Goal: Information Seeking & Learning: Learn about a topic

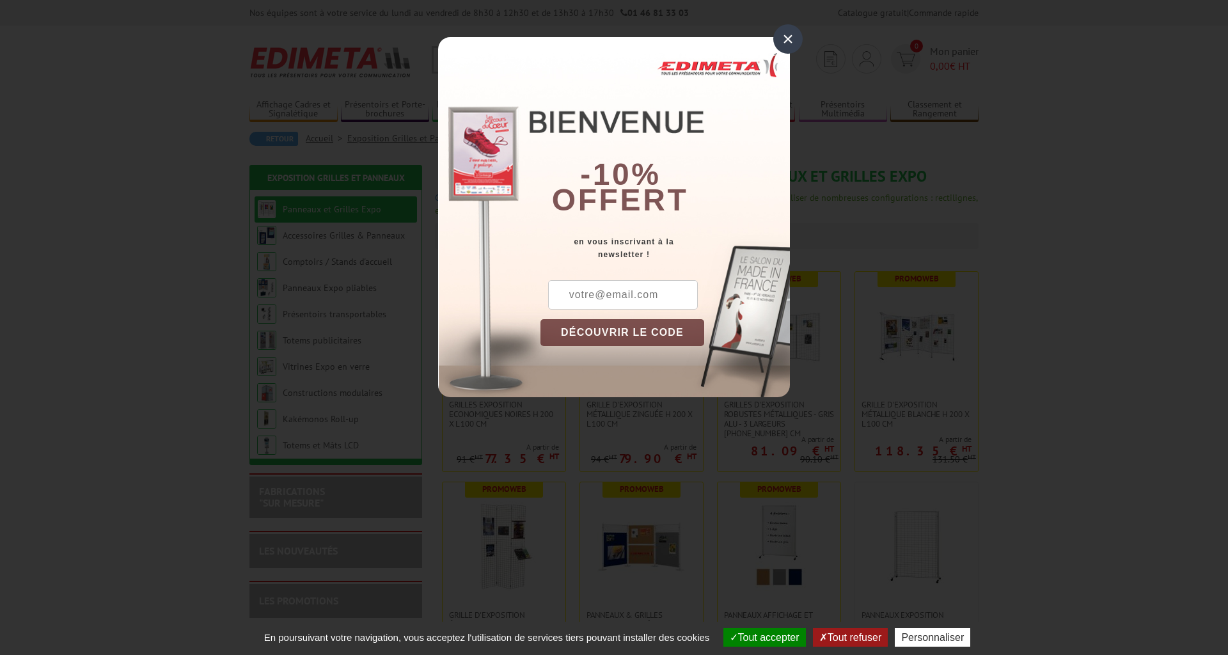
click at [787, 38] on div "×" at bounding box center [787, 38] width 29 height 29
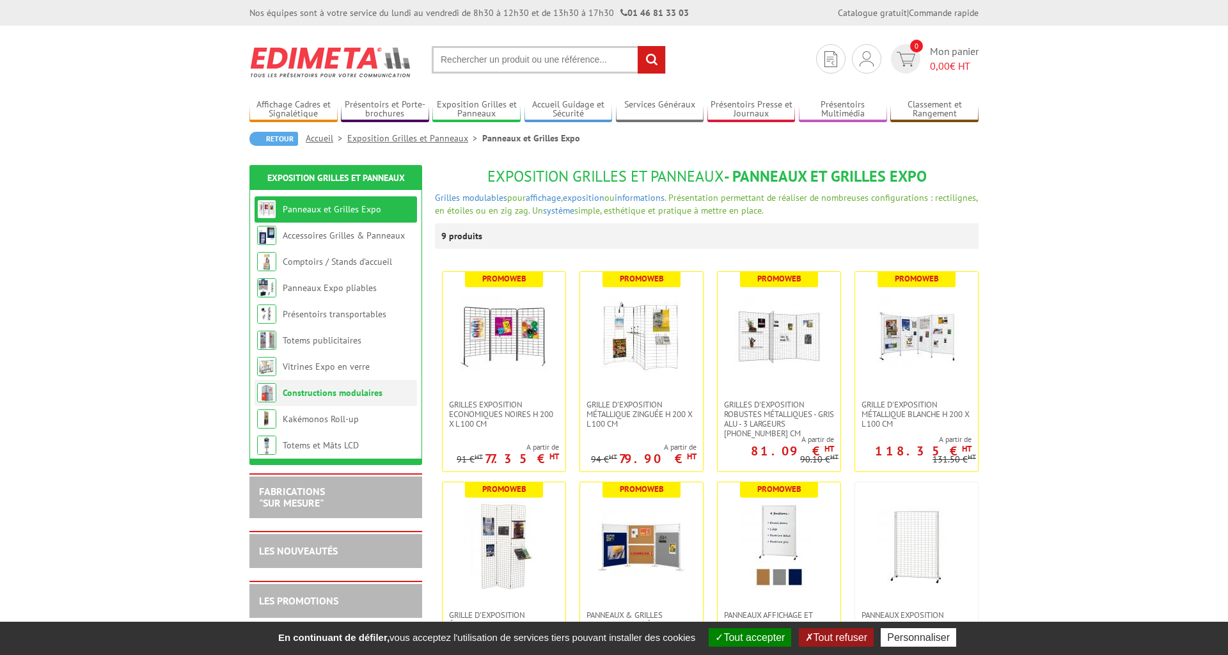
click at [299, 397] on link "Constructions modulaires" at bounding box center [333, 393] width 100 height 12
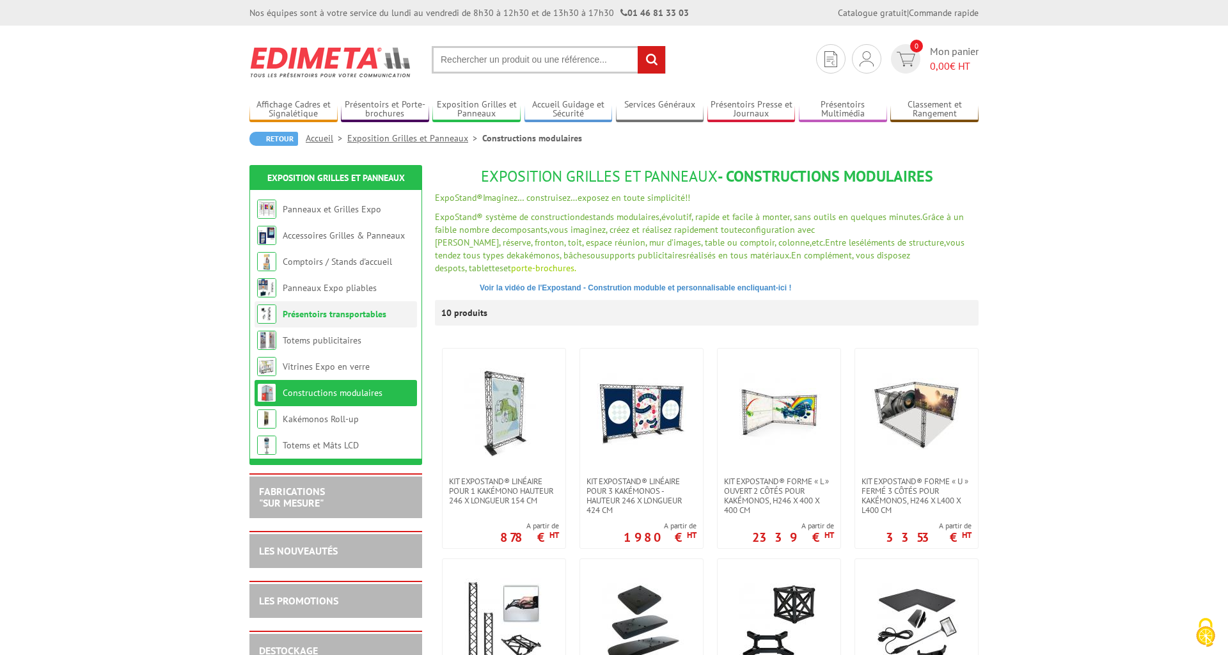
click at [331, 317] on link "Présentoirs transportables" at bounding box center [335, 314] width 104 height 12
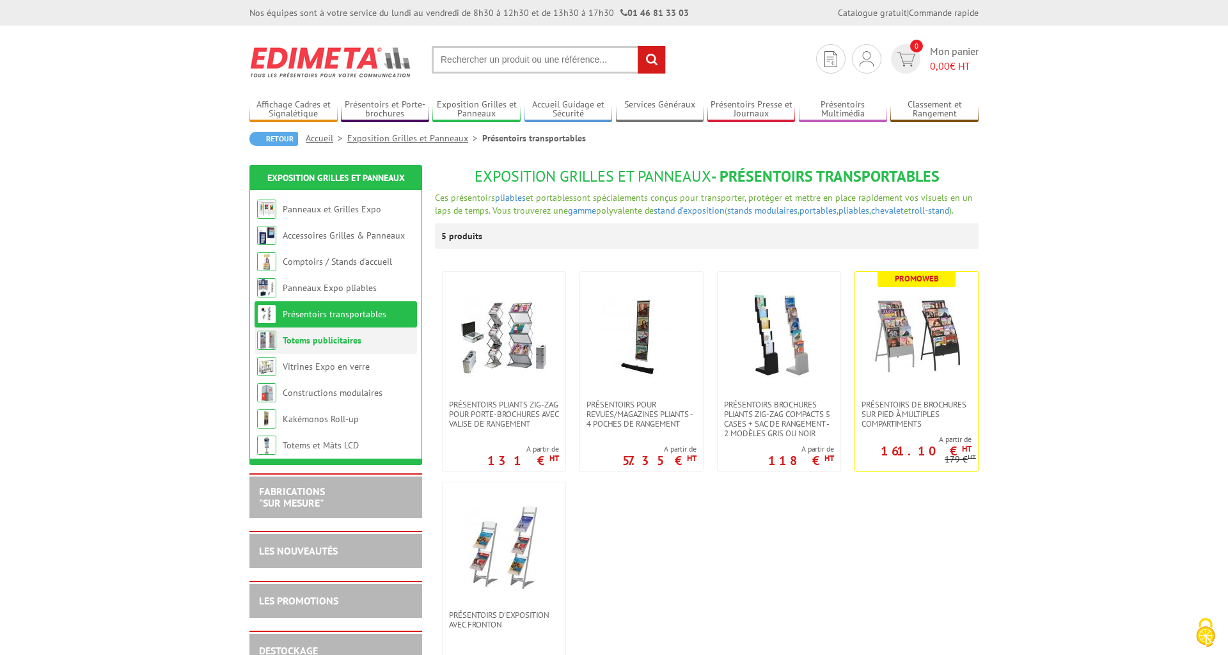
click at [311, 338] on link "Totems publicitaires" at bounding box center [322, 340] width 79 height 12
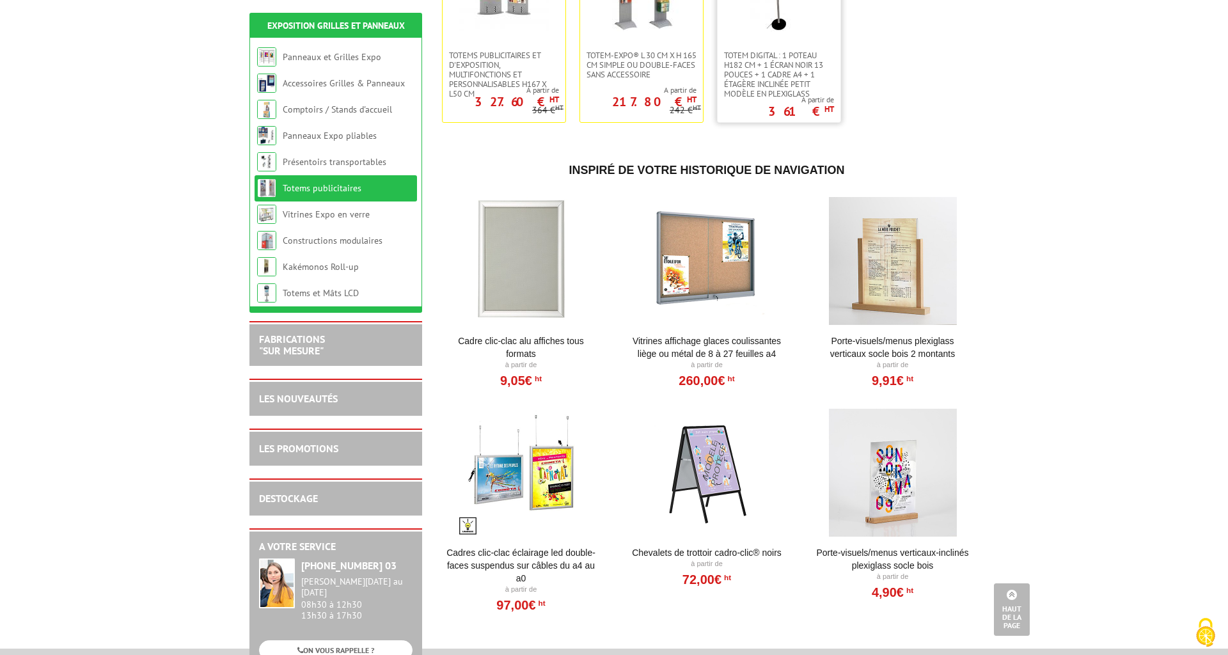
scroll to position [261, 0]
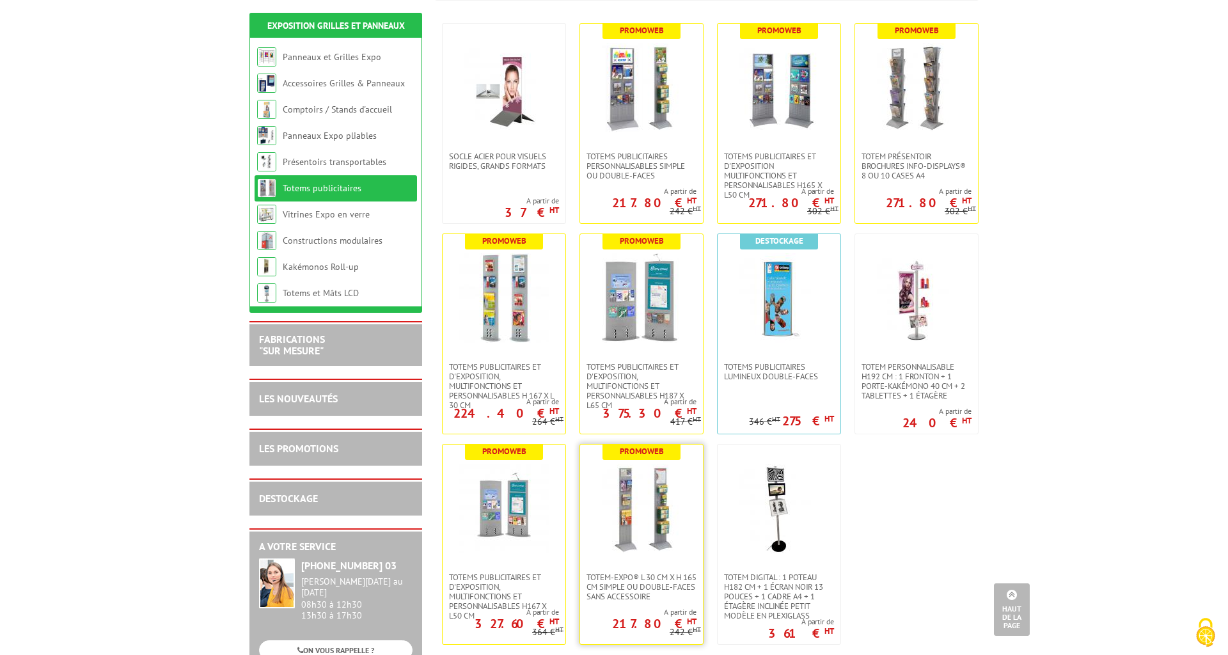
click at [654, 505] on img at bounding box center [642, 509] width 90 height 90
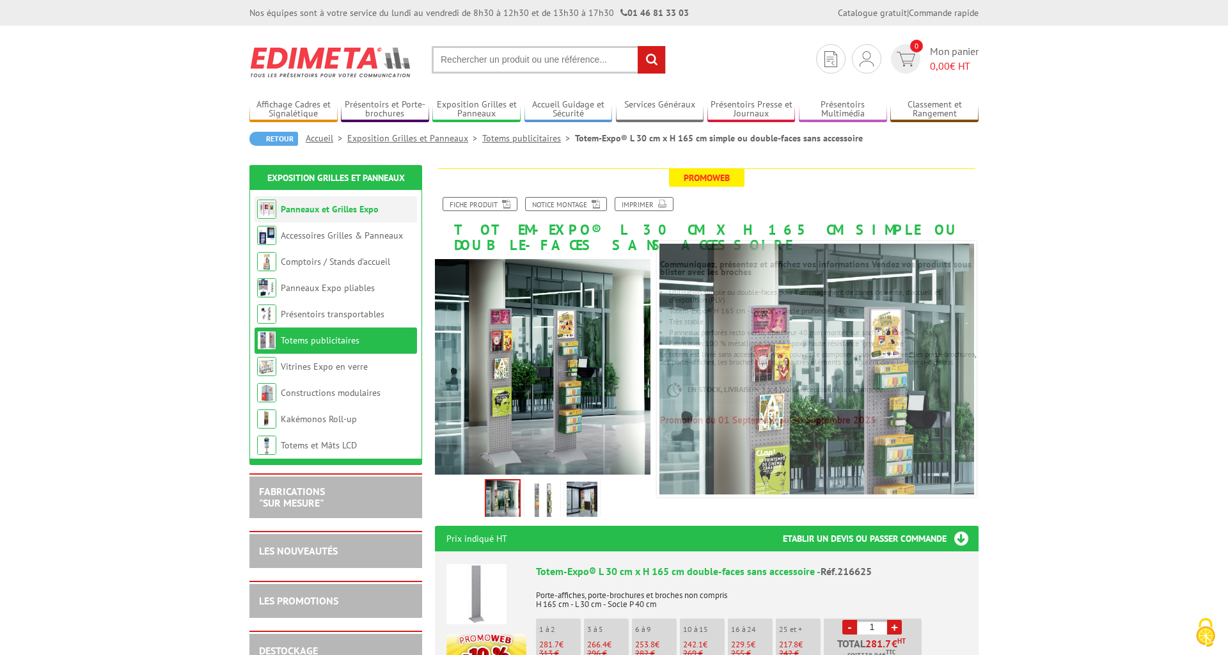
click at [338, 211] on link "Panneaux et Grilles Expo" at bounding box center [330, 209] width 98 height 12
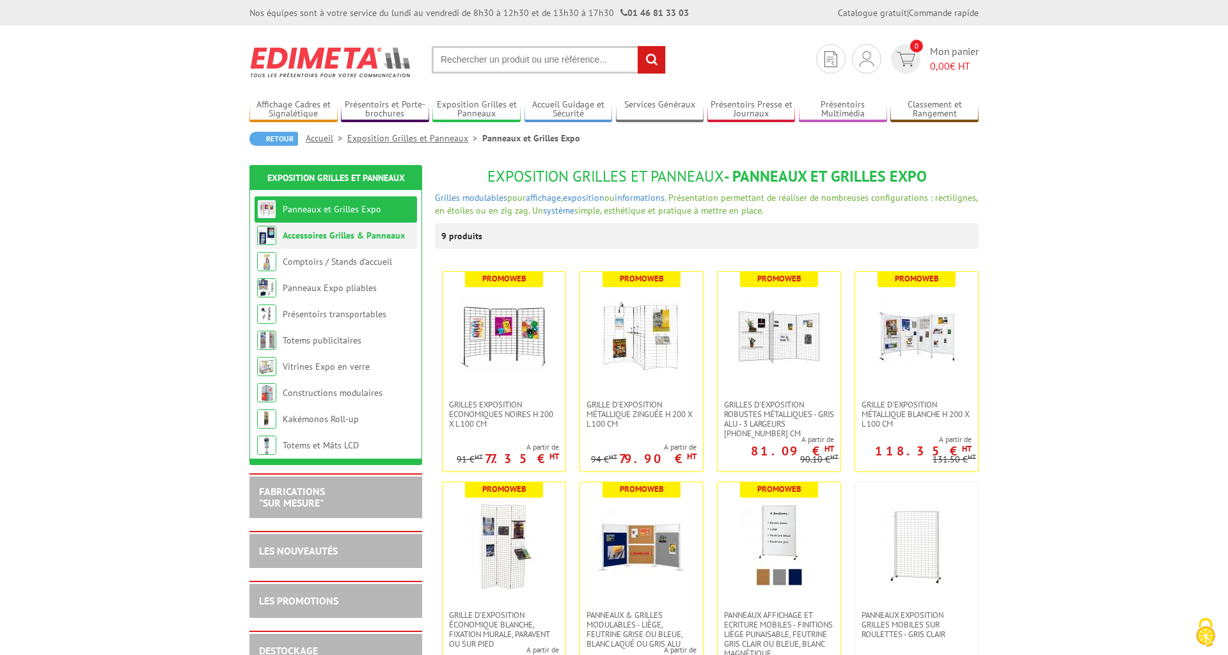
click at [317, 240] on link "Accessoires Grilles & Panneaux" at bounding box center [344, 236] width 122 height 12
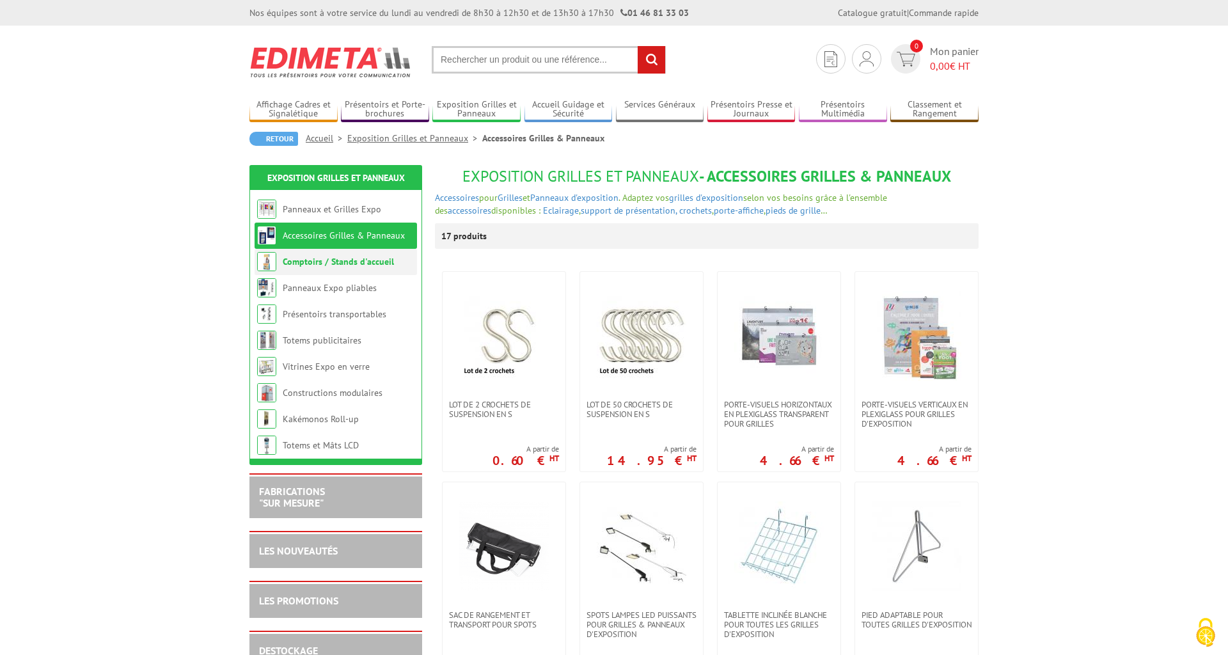
click at [324, 263] on link "Comptoirs / Stands d'accueil" at bounding box center [338, 262] width 111 height 12
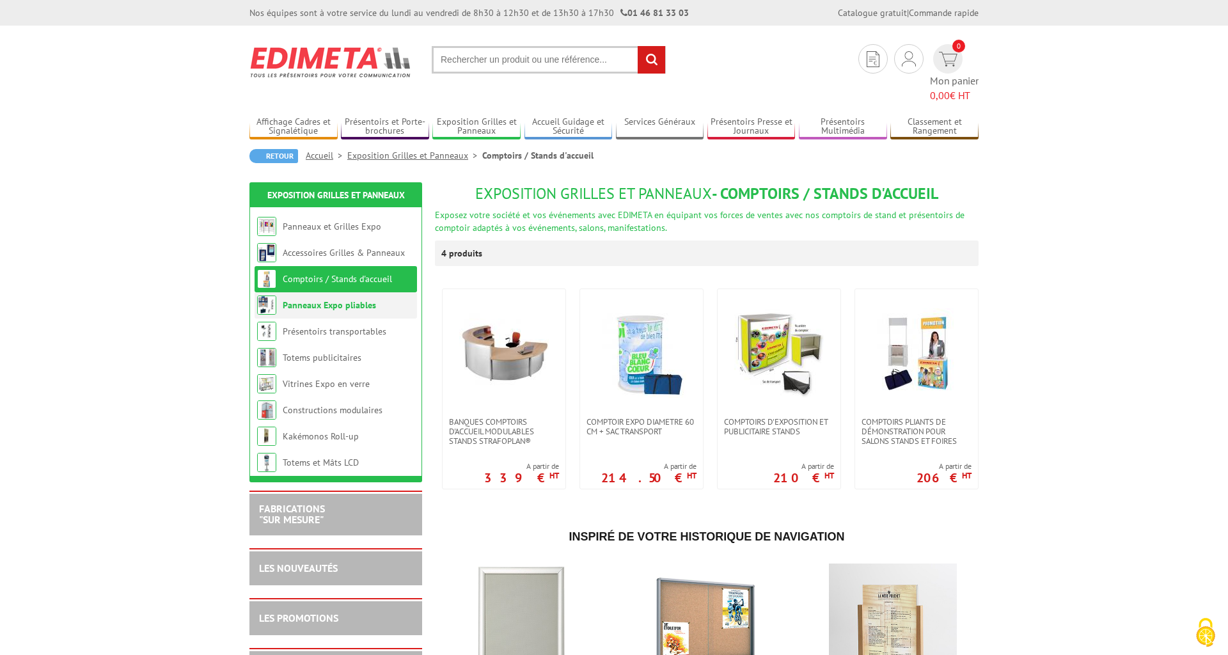
click at [328, 295] on li "Panneaux Expo pliables" at bounding box center [336, 305] width 162 height 26
click at [329, 299] on link "Panneaux Expo pliables" at bounding box center [329, 305] width 93 height 12
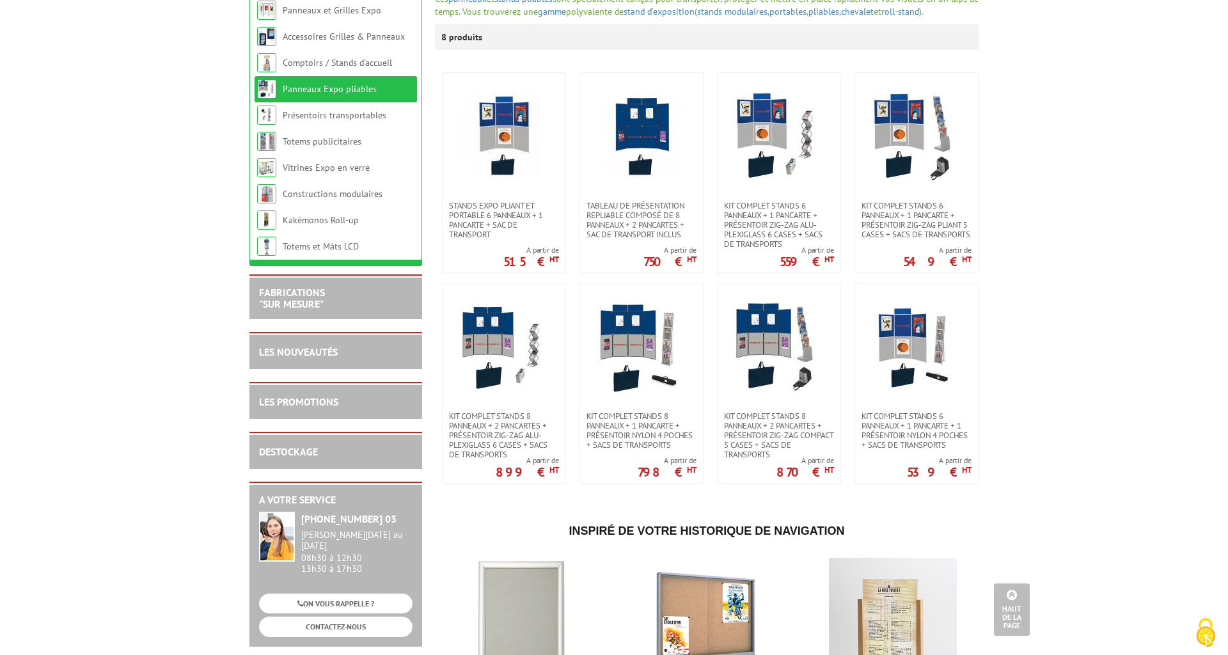
scroll to position [196, 0]
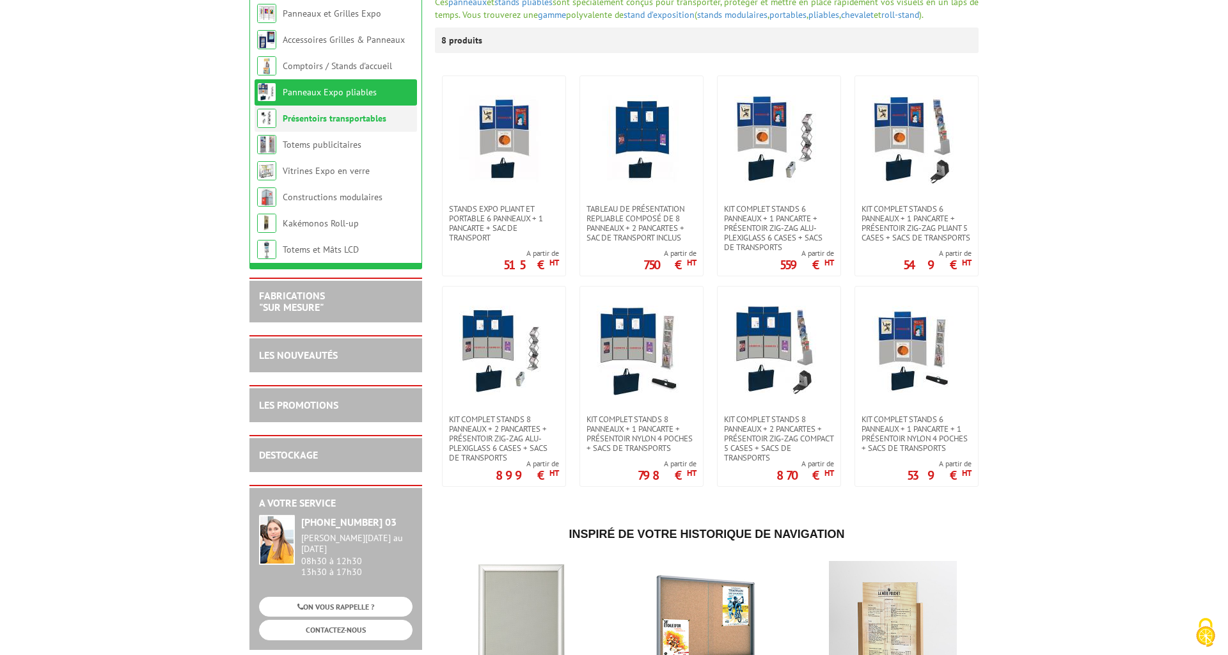
click at [310, 118] on link "Présentoirs transportables" at bounding box center [335, 119] width 104 height 12
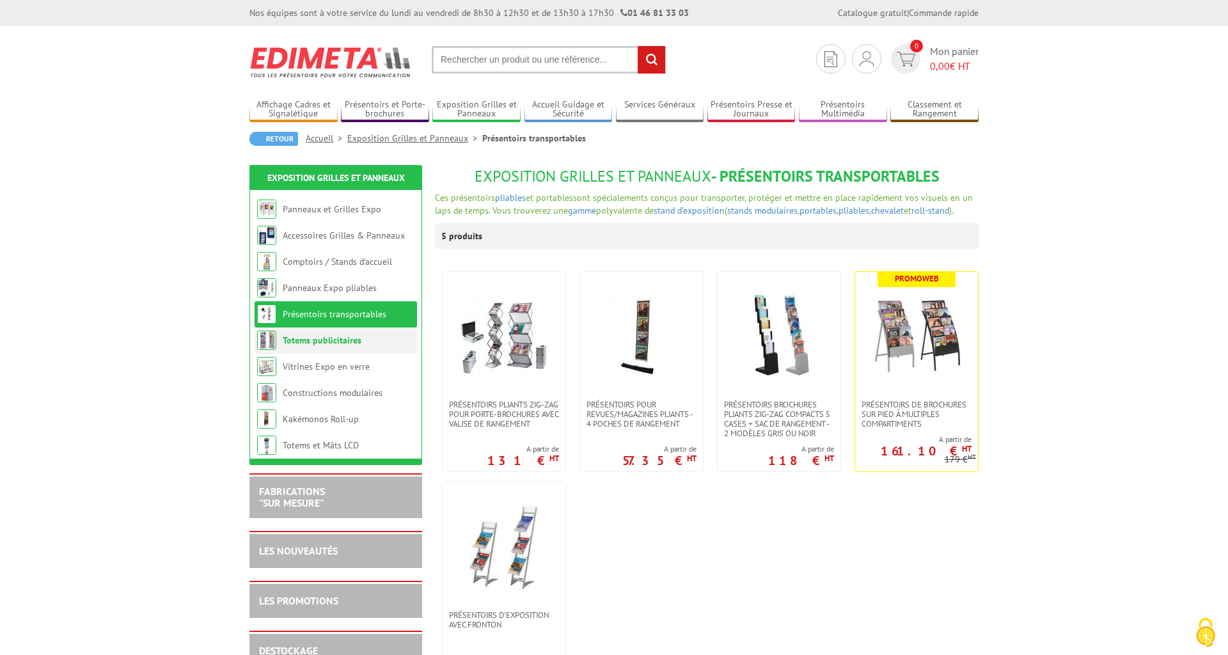
click at [301, 339] on link "Totems publicitaires" at bounding box center [322, 340] width 79 height 12
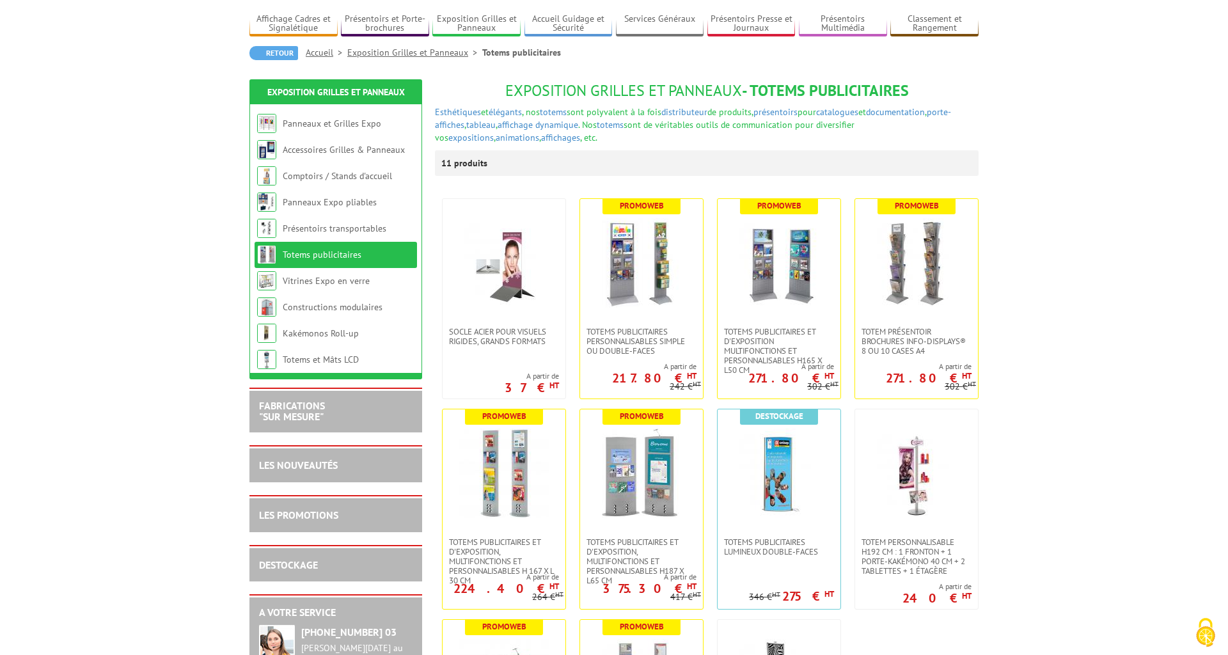
scroll to position [130, 0]
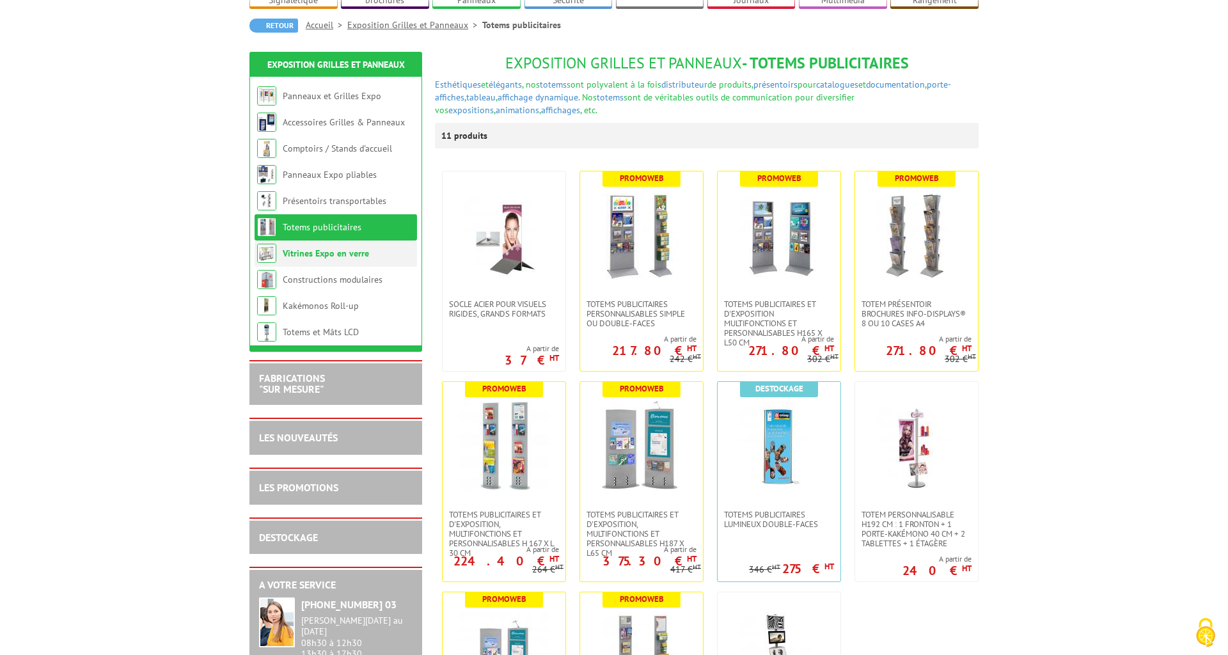
click at [349, 248] on link "Vitrines Expo en verre" at bounding box center [326, 254] width 86 height 12
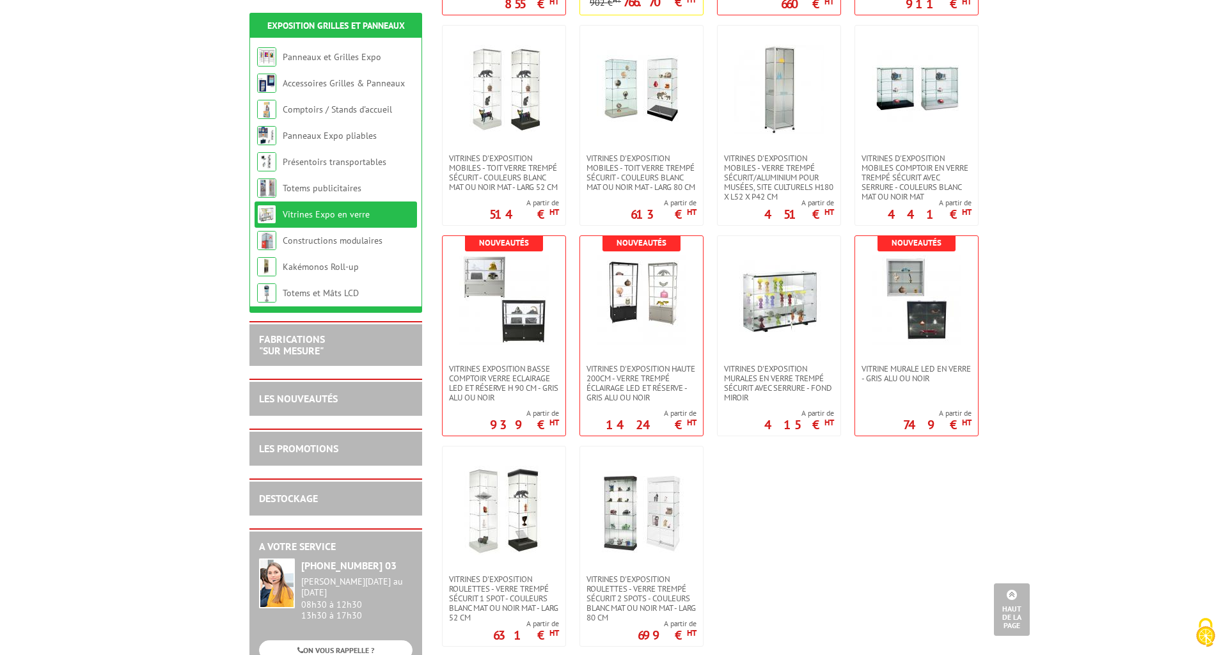
scroll to position [130, 0]
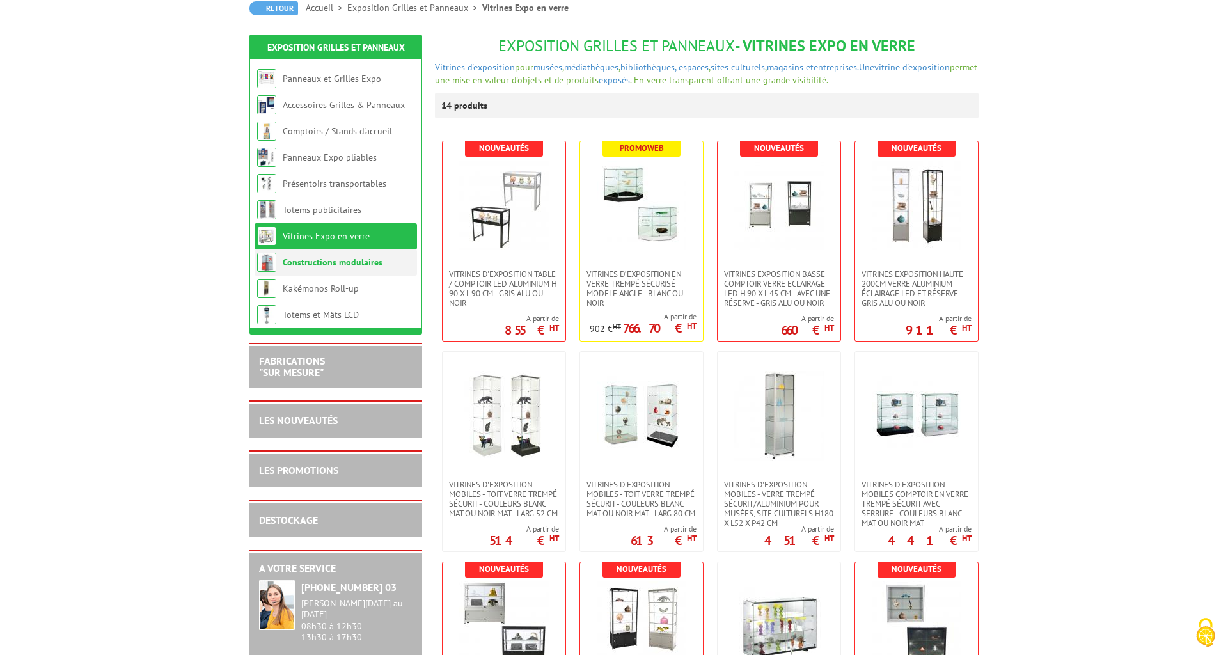
click at [321, 262] on link "Constructions modulaires" at bounding box center [333, 262] width 100 height 12
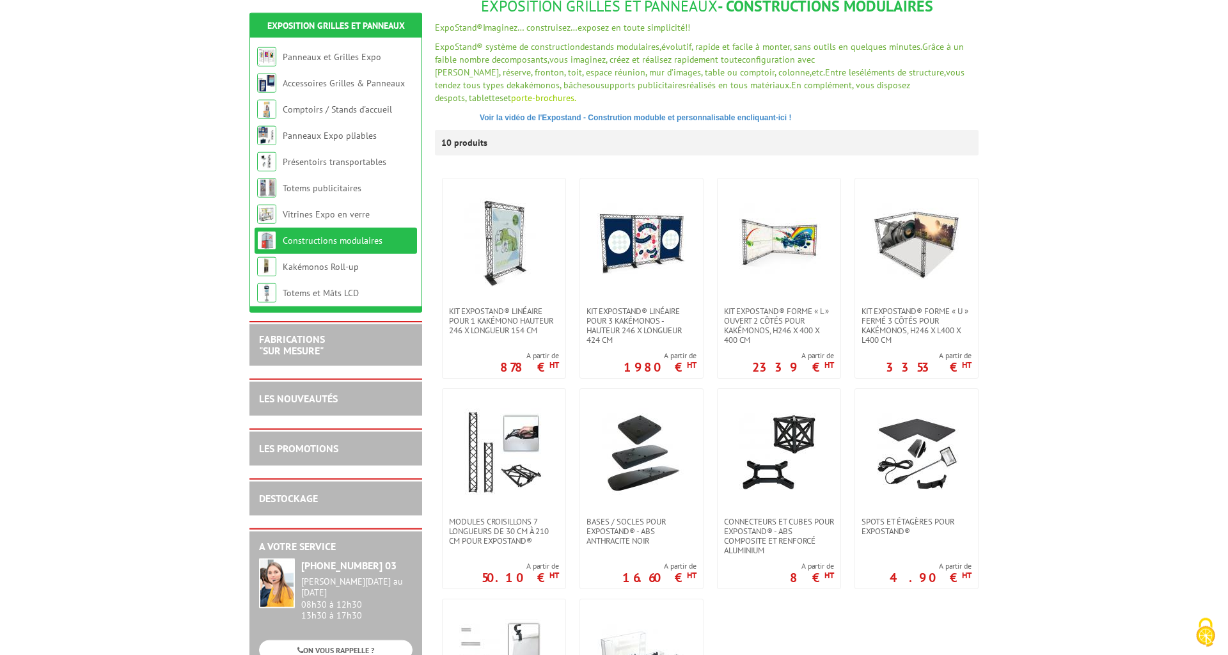
scroll to position [326, 0]
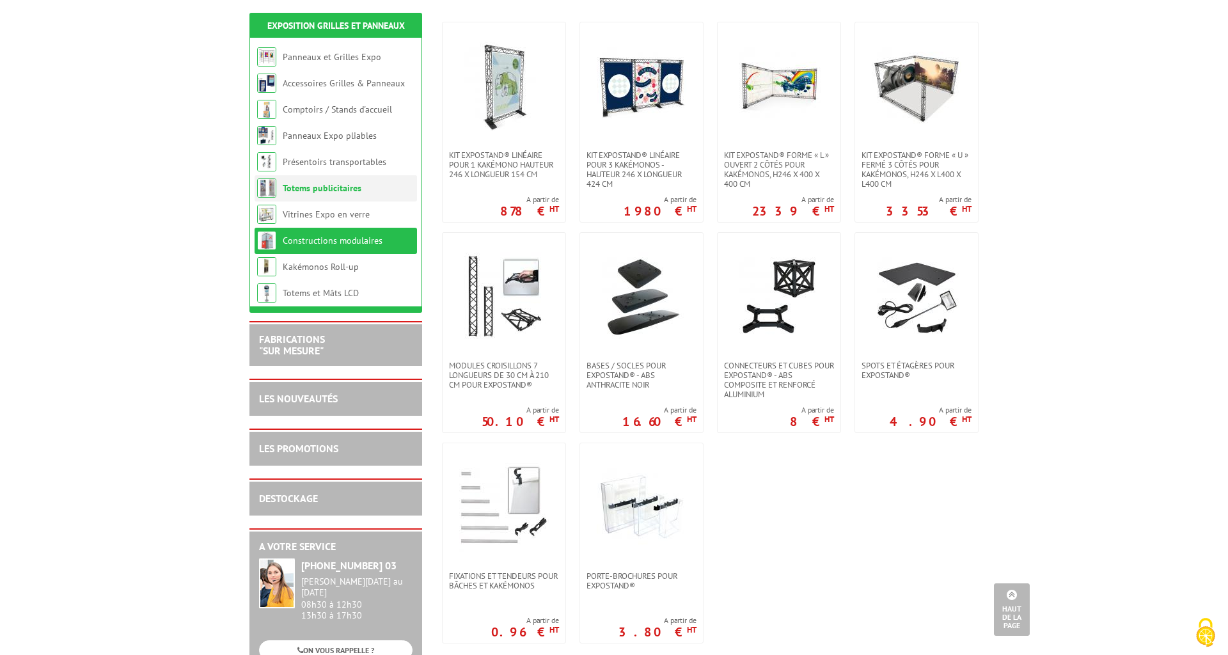
click at [303, 190] on link "Totems publicitaires" at bounding box center [322, 188] width 79 height 12
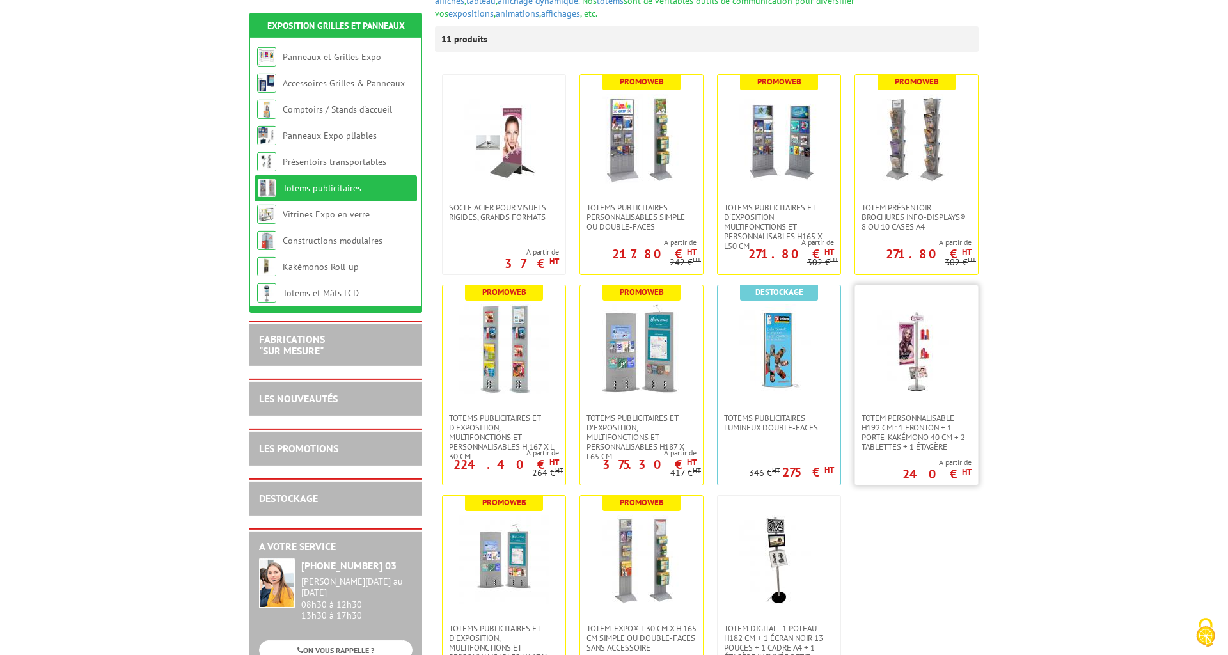
scroll to position [261, 0]
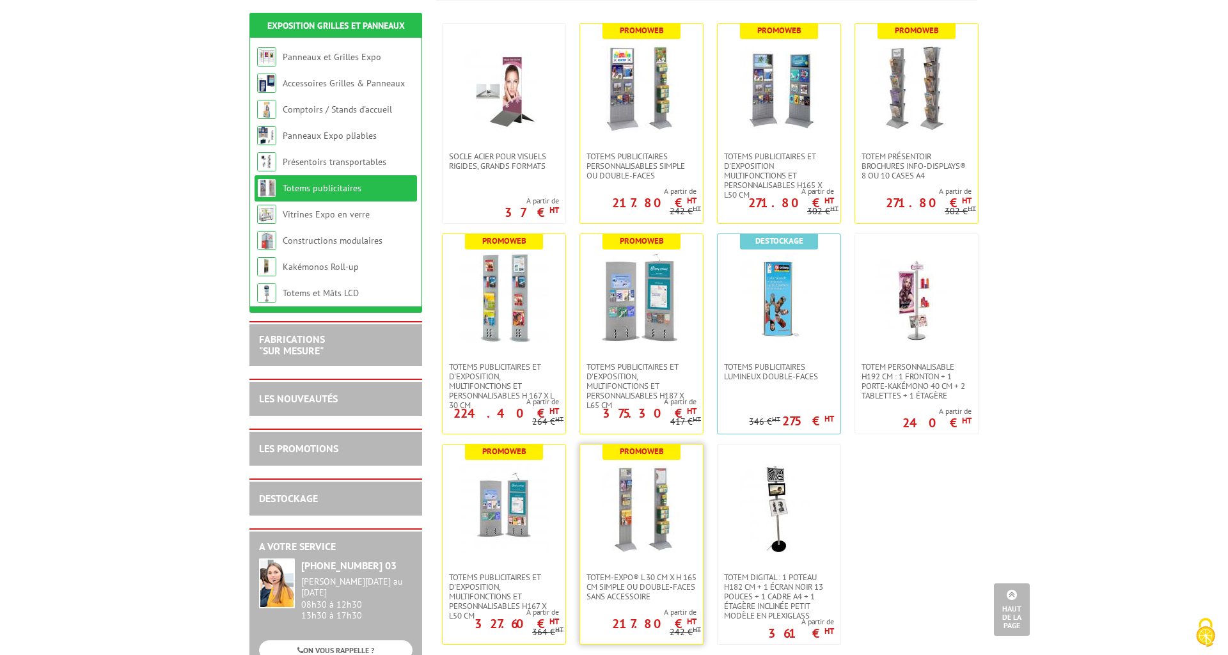
click at [638, 530] on img at bounding box center [642, 509] width 90 height 90
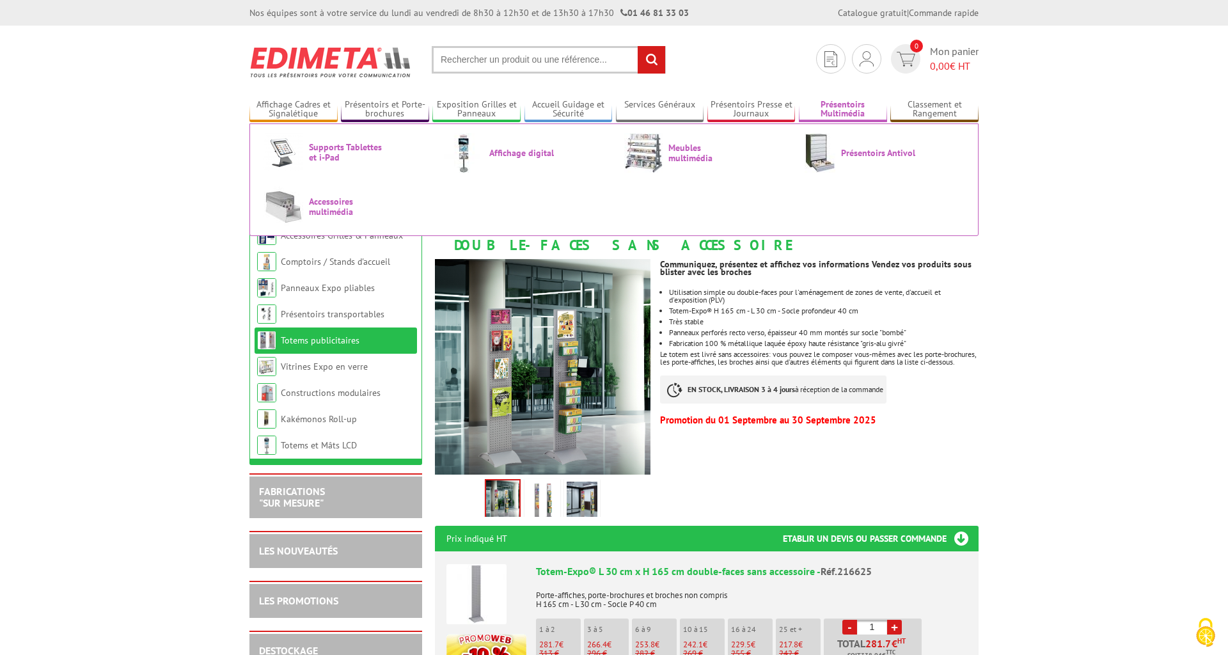
click at [859, 113] on link "Présentoirs Multimédia" at bounding box center [843, 109] width 88 height 21
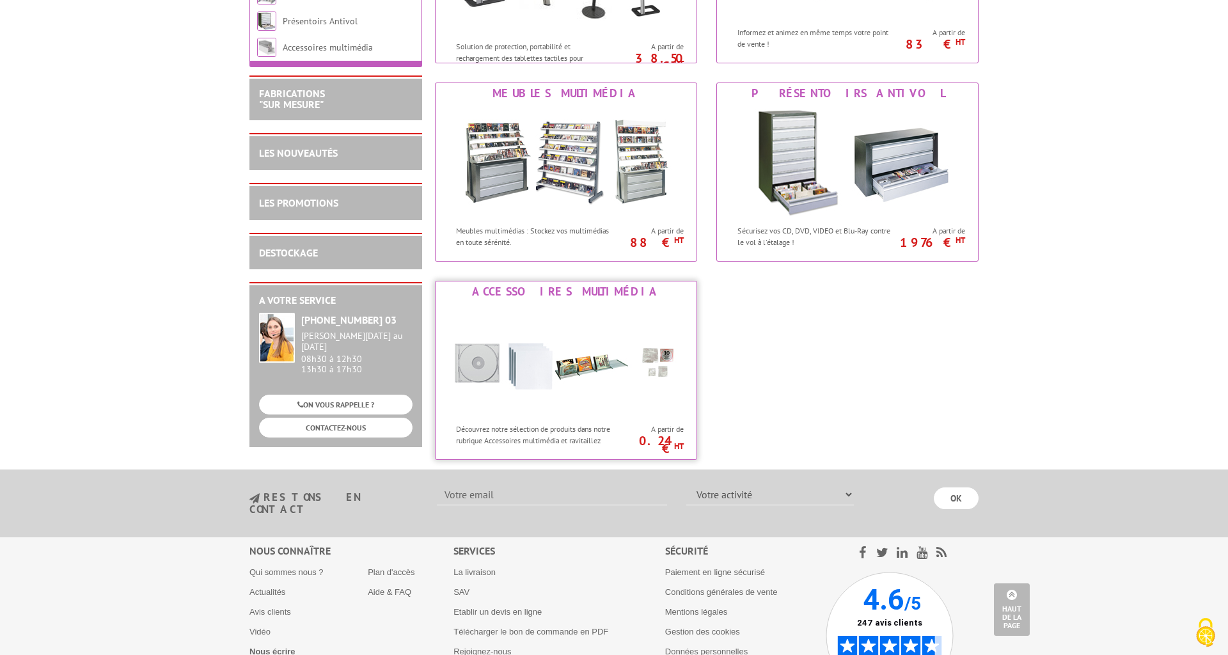
scroll to position [130, 0]
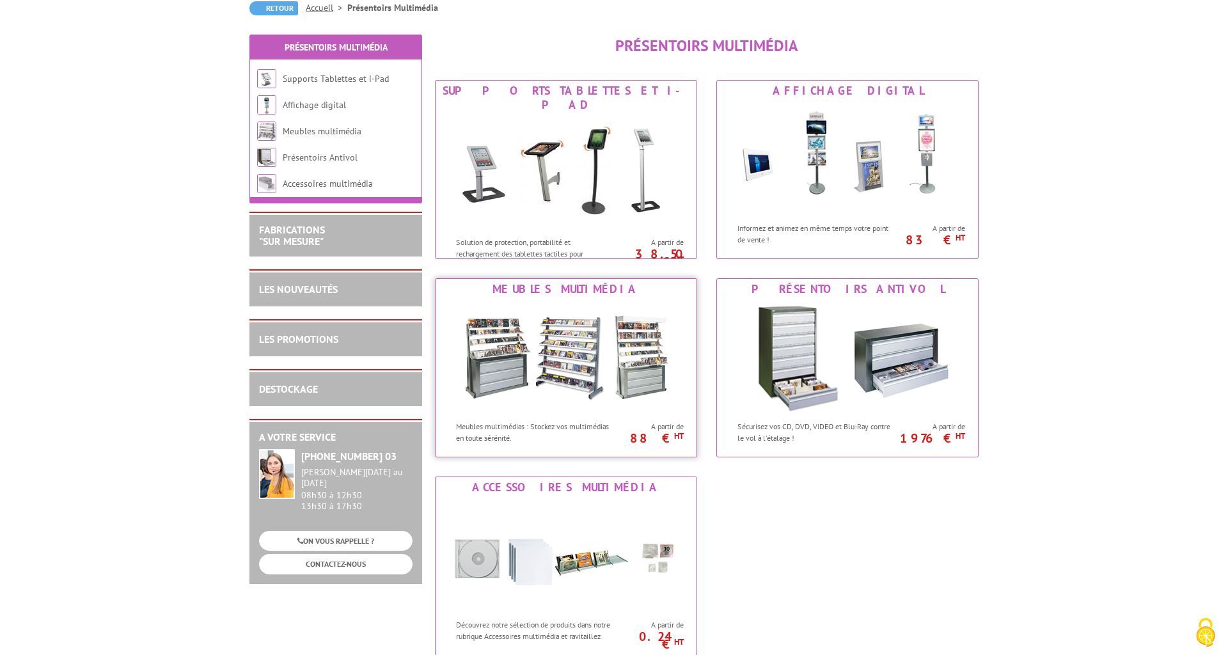
click at [659, 370] on img at bounding box center [566, 356] width 237 height 115
